Goal: Task Accomplishment & Management: Use online tool/utility

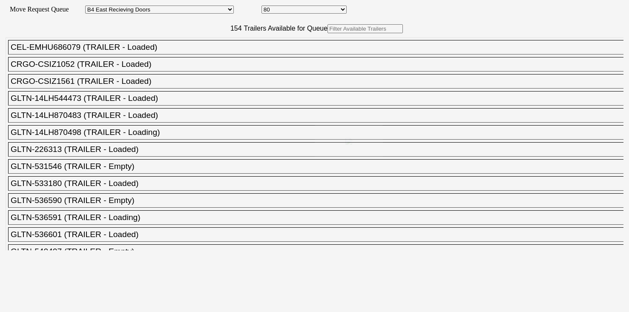
select select "527"
select select "8136"
click at [187, 48] on div at bounding box center [314, 156] width 629 height 312
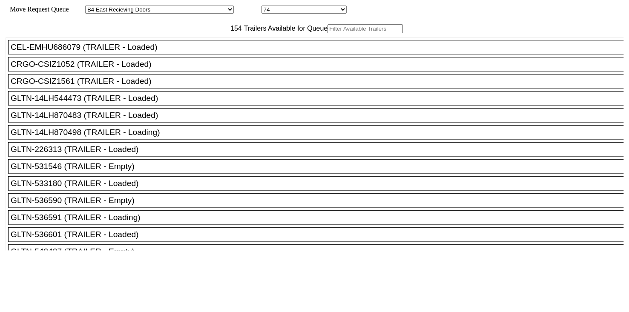
click at [328, 33] on input "text" at bounding box center [365, 28] width 75 height 9
paste input "162256"
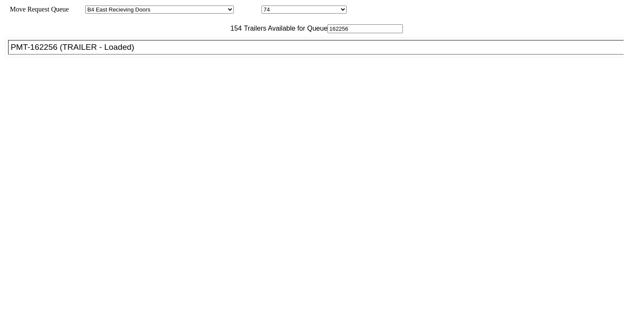
type input "162256"
click at [169, 52] on div "PMT-162256 (TRAILER - Loaded)" at bounding box center [320, 47] width 618 height 9
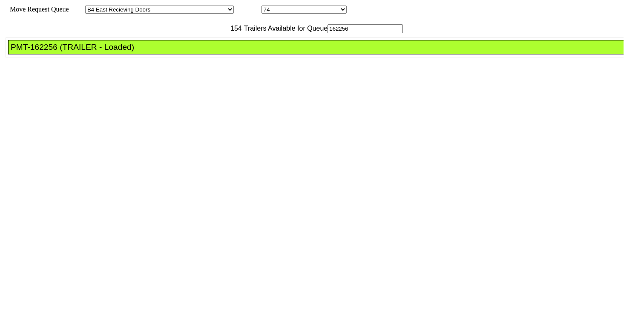
click at [169, 52] on div "PMT-162256 (TRAILER - Loaded)" at bounding box center [320, 47] width 618 height 9
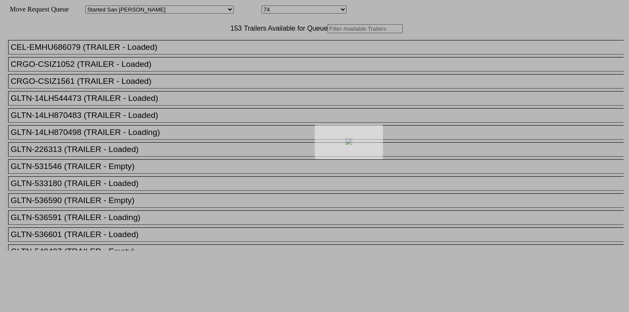
click at [206, 48] on div at bounding box center [314, 156] width 629 height 312
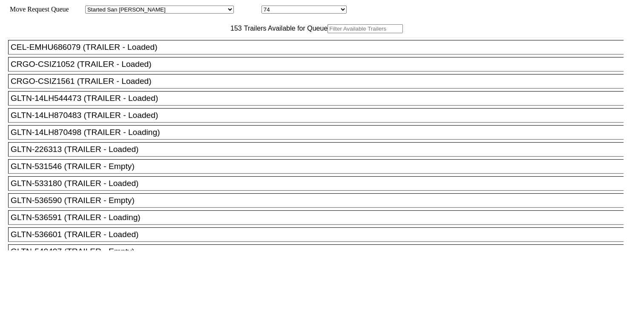
click at [328, 33] on input "text" at bounding box center [365, 28] width 75 height 9
paste input "CSIZ1561"
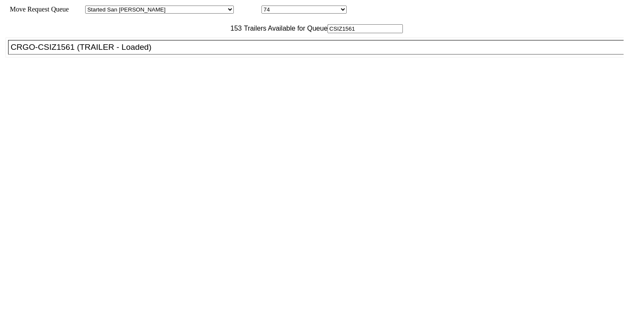
type input "CSIZ1561"
click at [170, 52] on div "CRGO-CSIZ1561 (TRAILER - Loaded)" at bounding box center [320, 47] width 618 height 9
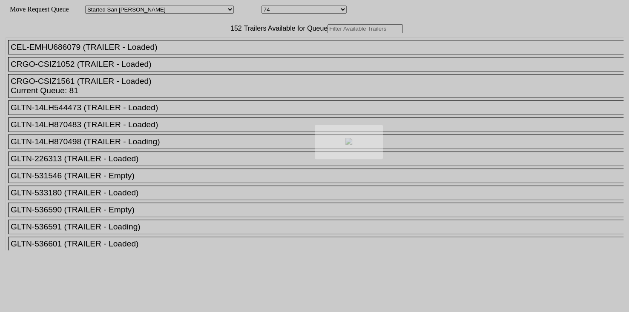
click at [207, 46] on div at bounding box center [314, 156] width 629 height 312
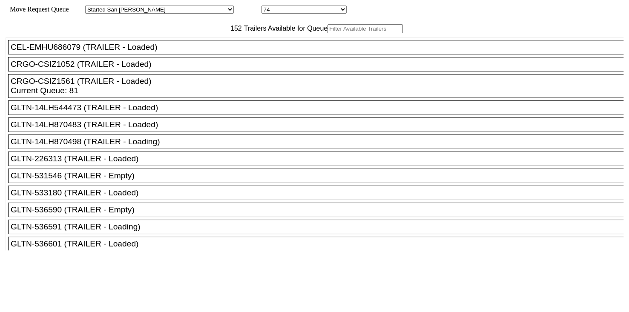
click at [328, 33] on input "text" at bounding box center [365, 28] width 75 height 9
paste input "161672"
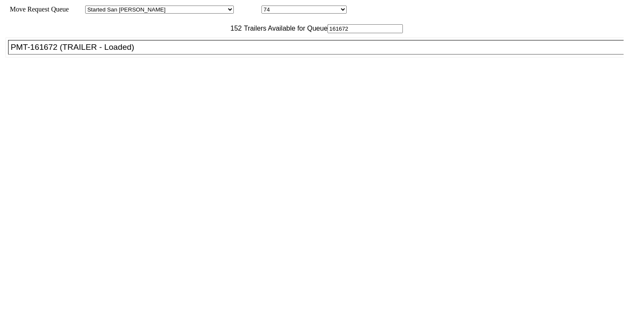
type input "161672"
click at [175, 52] on div "PMT-161672 (TRAILER - Loaded)" at bounding box center [320, 47] width 618 height 9
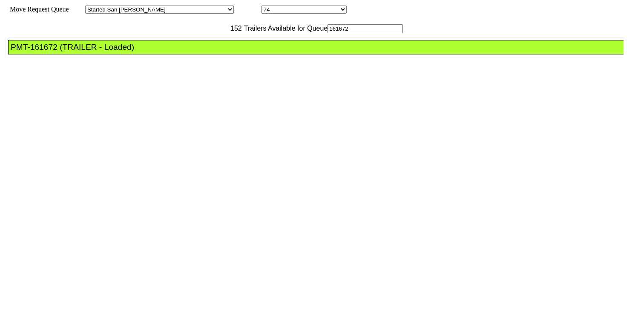
click at [175, 52] on div "PMT-161672 (TRAILER - Loaded)" at bounding box center [320, 47] width 618 height 9
